Goal: Information Seeking & Learning: Find specific page/section

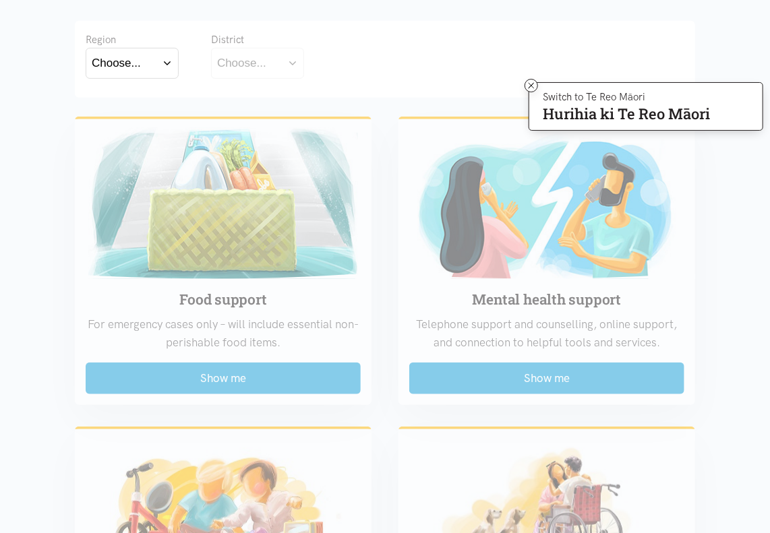
scroll to position [264, 0]
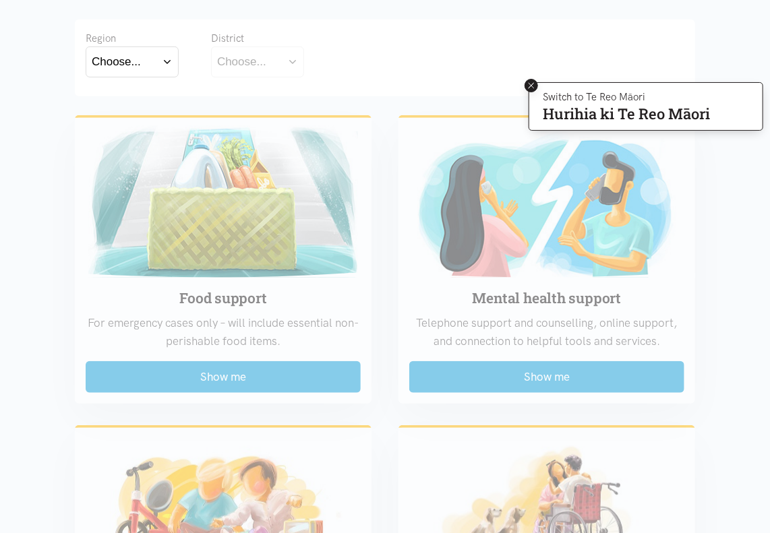
click at [532, 86] on icon at bounding box center [532, 86] width 10 height 10
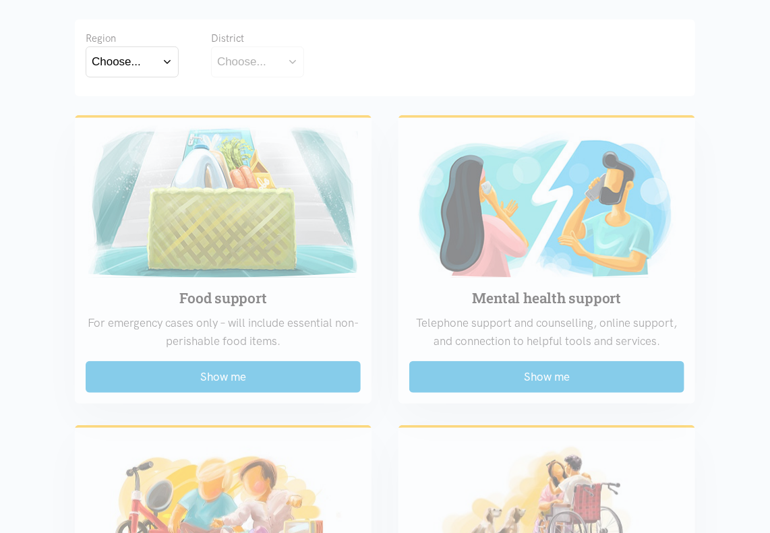
click at [137, 47] on button "Choose..." at bounding box center [132, 62] width 93 height 30
click at [147, 64] on button "Choose..." at bounding box center [132, 62] width 93 height 30
click at [227, 64] on div "Choose..." at bounding box center [241, 62] width 49 height 18
click at [105, 64] on div "Choose..." at bounding box center [116, 62] width 49 height 18
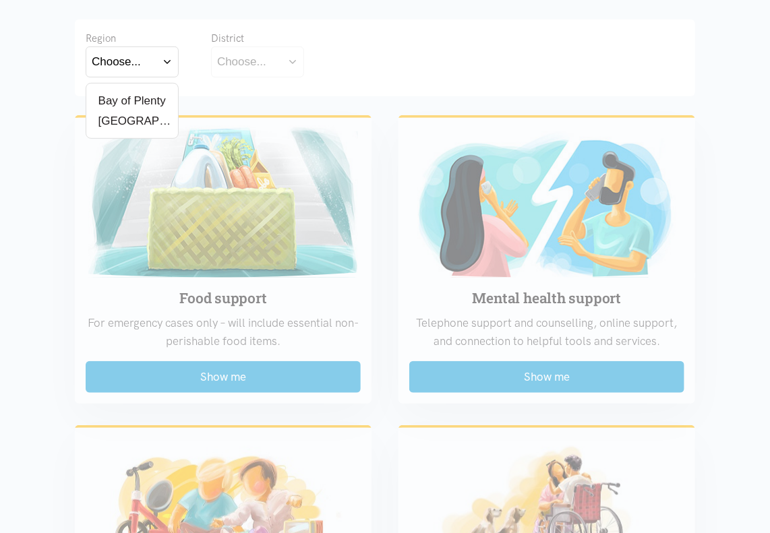
click at [103, 96] on label "Bay of Plenty" at bounding box center [129, 100] width 74 height 17
click at [0, 0] on input "Bay of Plenty" at bounding box center [0, 0] width 0 height 0
click at [248, 59] on div "Choose..." at bounding box center [241, 62] width 49 height 18
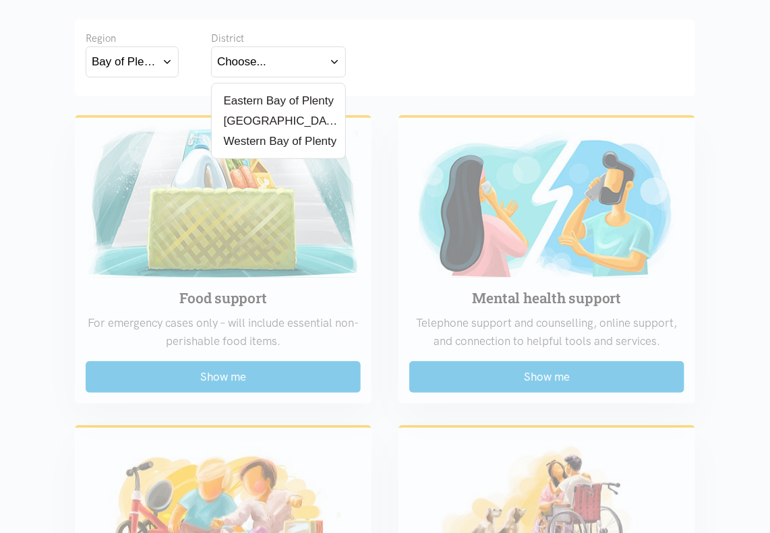
click at [248, 59] on div "Choose..." at bounding box center [241, 62] width 49 height 18
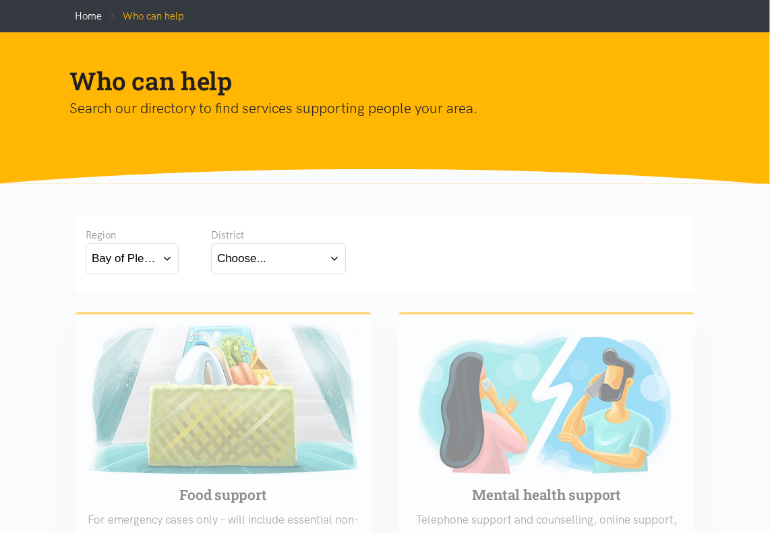
scroll to position [0, 0]
